Goal: Transaction & Acquisition: Purchase product/service

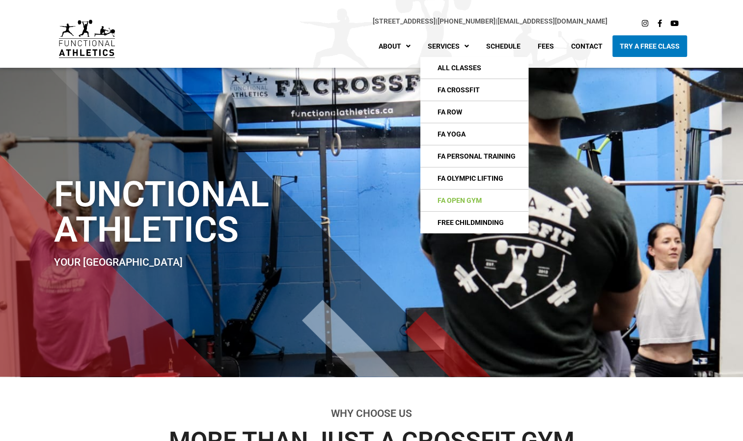
click at [460, 201] on link "FA Open Gym" at bounding box center [475, 201] width 108 height 22
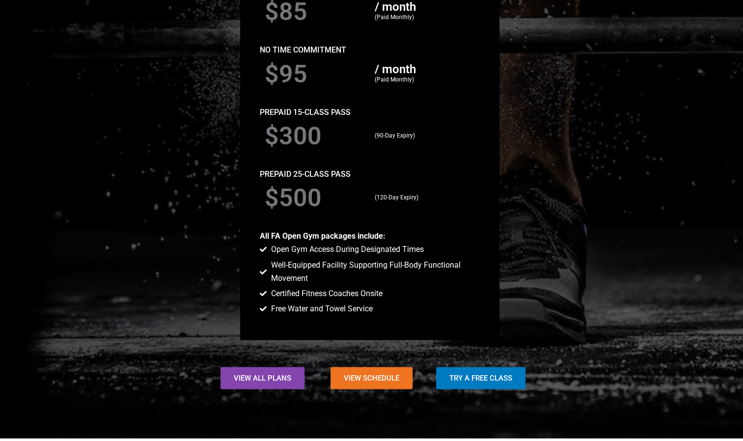
scroll to position [854, 0]
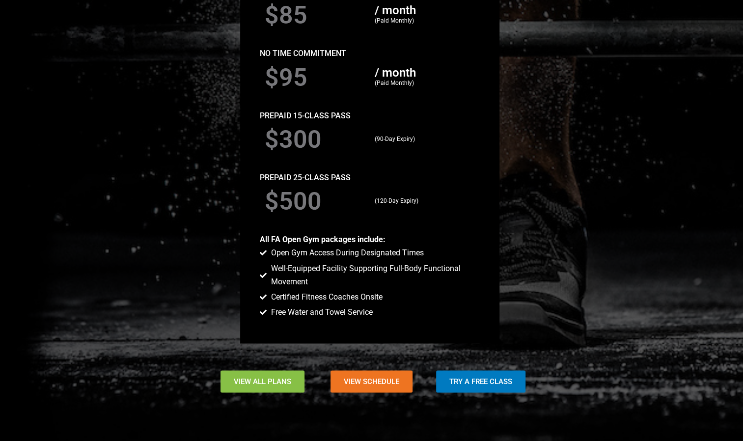
click at [258, 382] on span "View All Plans" at bounding box center [262, 381] width 57 height 7
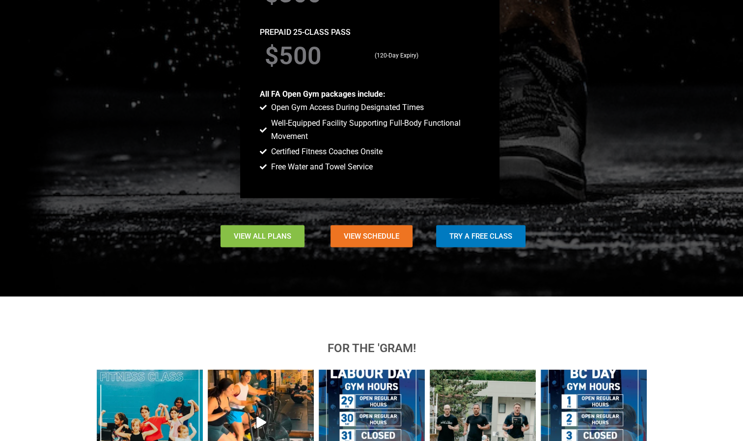
scroll to position [1001, 0]
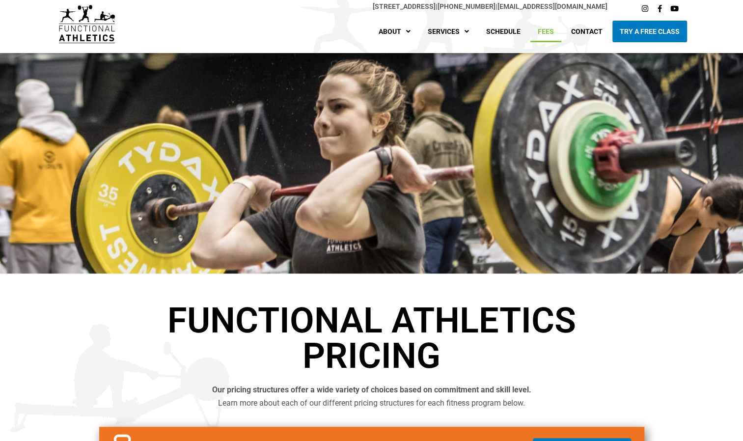
scroll to position [8, 0]
